Goal: Information Seeking & Learning: Learn about a topic

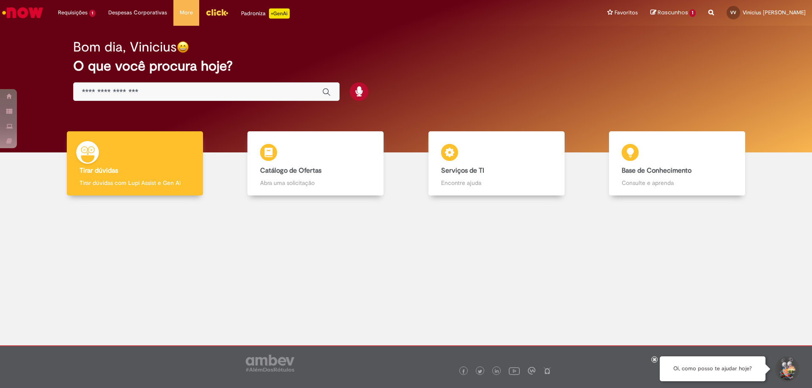
click at [426, 231] on div at bounding box center [405, 268] width 799 height 132
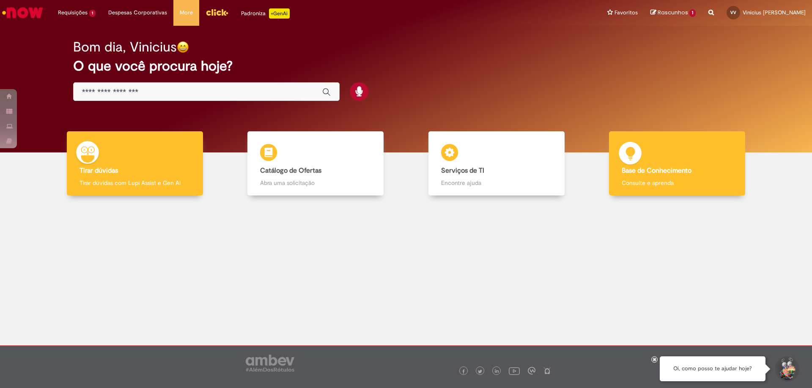
click at [656, 165] on div "Base de Conhecimento Base de Conhecimento Consulte e aprenda" at bounding box center [677, 163] width 136 height 65
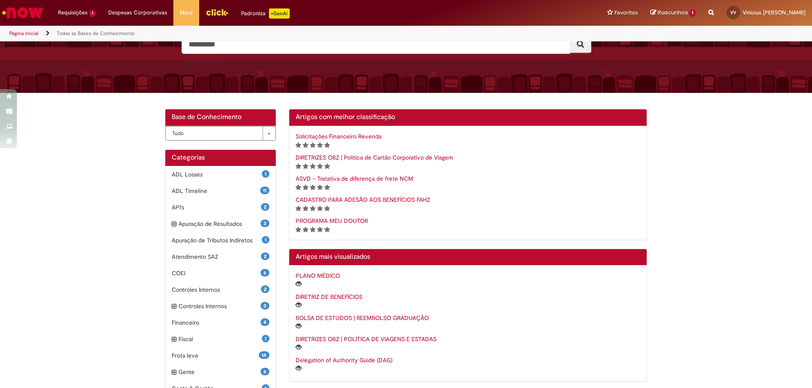
scroll to position [127, 0]
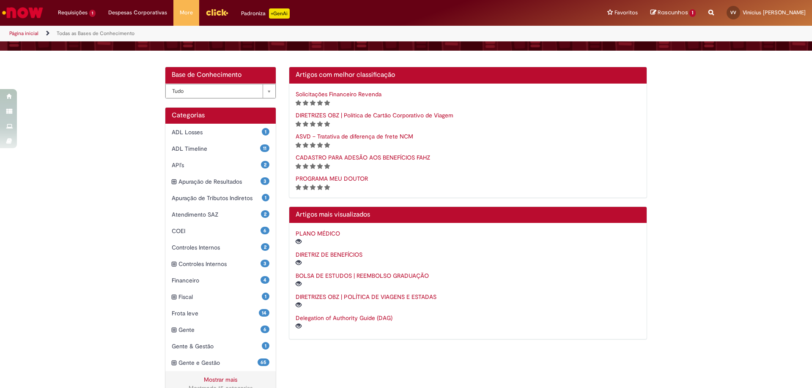
click at [377, 274] on link "BOLSA DE ESTUDOS | REEMBOLSO GRADUAÇÃO" at bounding box center [361, 276] width 133 height 8
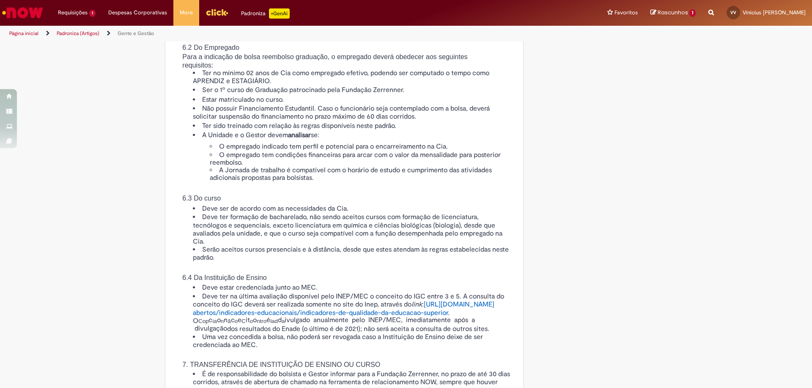
scroll to position [845, 0]
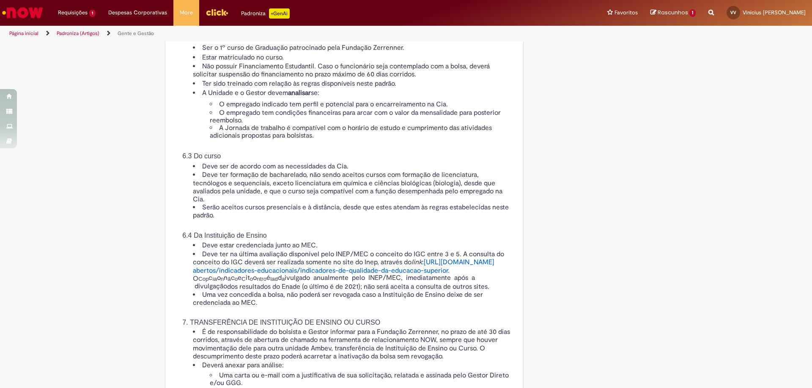
click at [424, 267] on span "https://www.gov.br/inep/pt-br/acesso-a-informacao/dados-" at bounding box center [459, 262] width 71 height 8
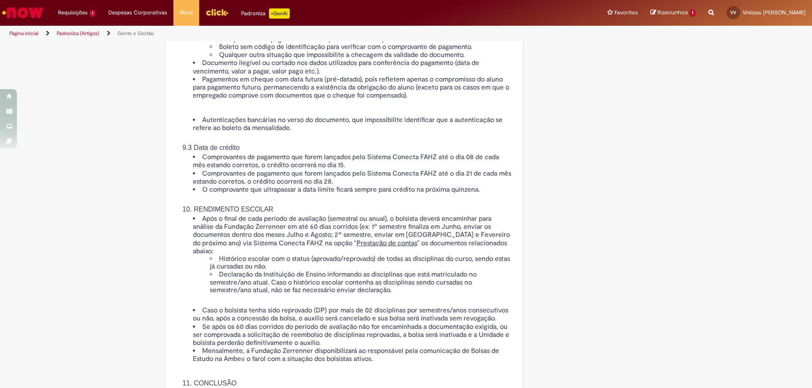
scroll to position [1860, 0]
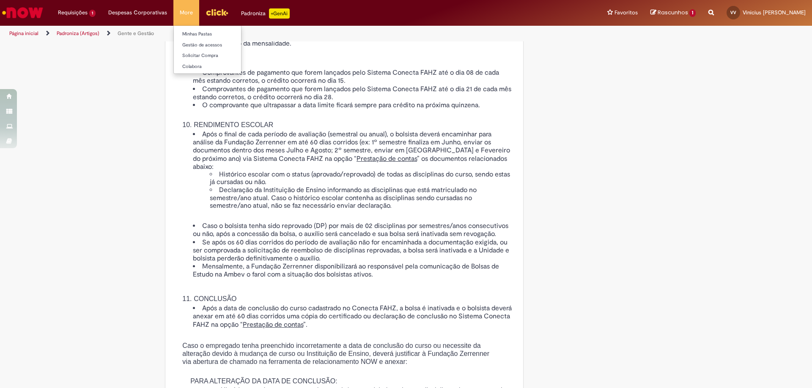
click at [187, 13] on li "More Minhas Pastas Gestão de acessos Solicitar Compra Colabora" at bounding box center [186, 12] width 26 height 25
click at [21, 14] on img "Ir para a Homepage" at bounding box center [23, 12] width 44 height 17
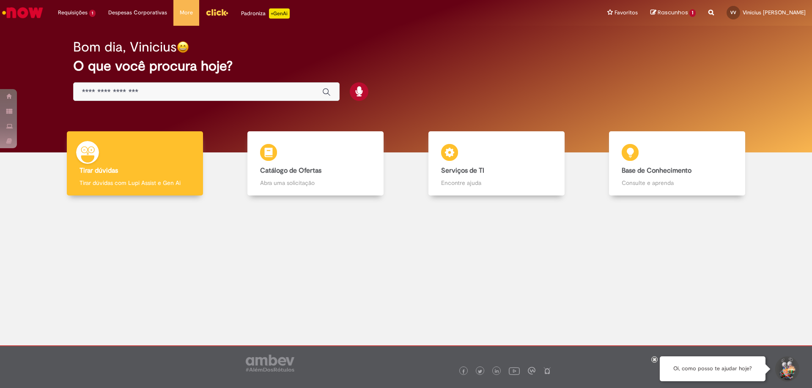
click at [107, 87] on input "Basta digitar aqui" at bounding box center [198, 92] width 232 height 10
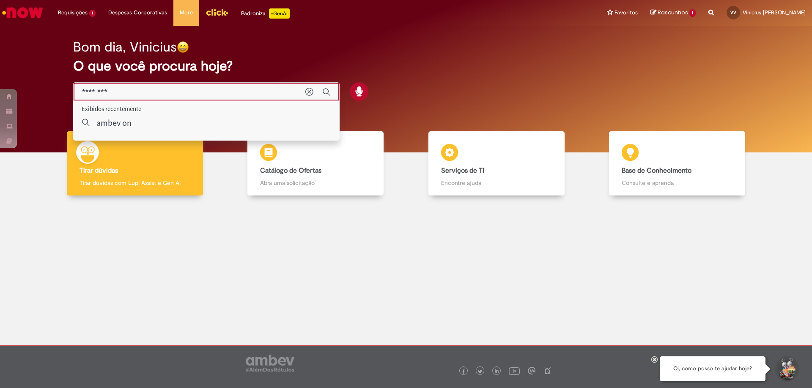
type input "********"
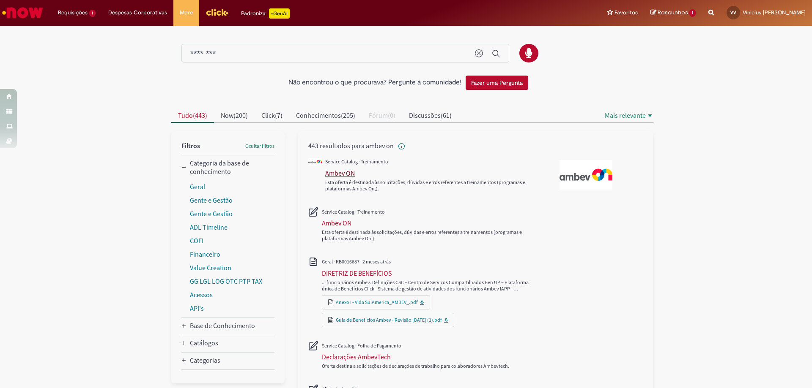
click at [337, 173] on div "Ambev ON" at bounding box center [340, 173] width 30 height 8
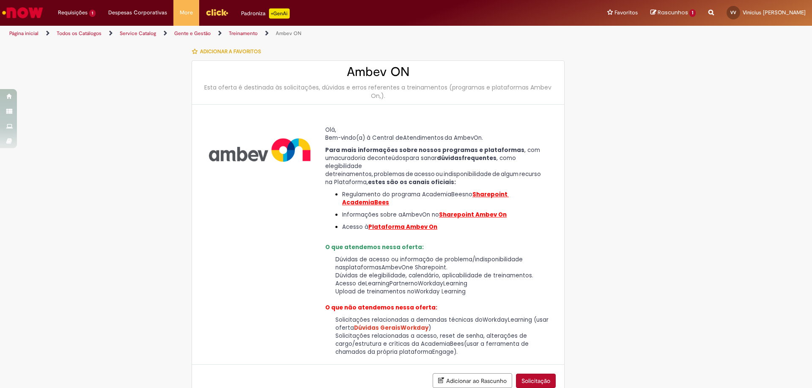
click at [521, 374] on button "Solicitação" at bounding box center [536, 381] width 40 height 14
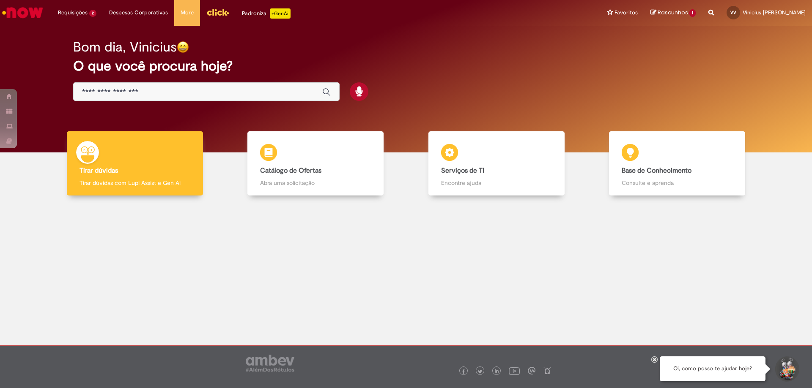
click at [163, 96] on input "Basta digitar aqui" at bounding box center [198, 92] width 232 height 10
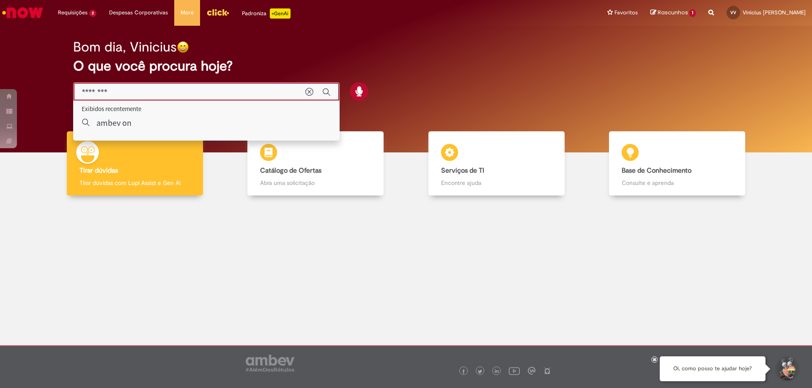
type input "********"
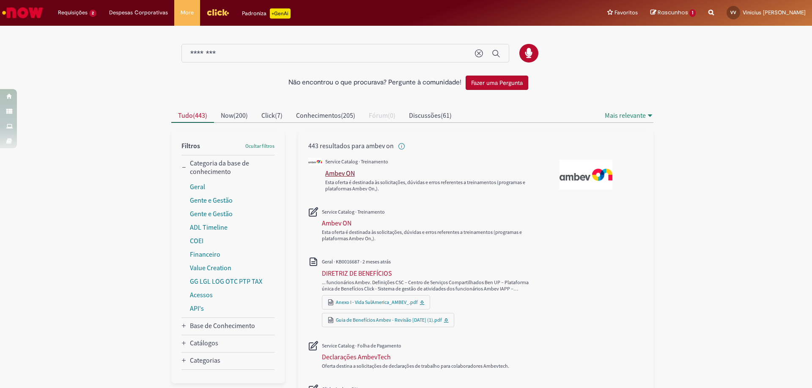
click at [333, 172] on div "Ambev ON" at bounding box center [340, 173] width 30 height 8
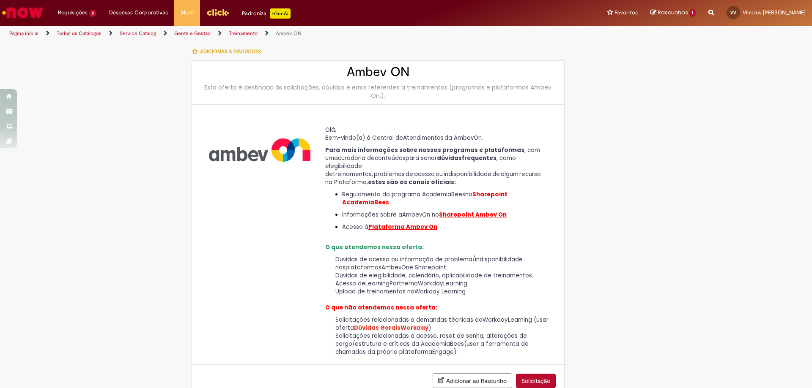
click at [377, 223] on span "Plataforma Ambev On" at bounding box center [402, 227] width 69 height 8
